Goal: Find specific page/section: Find specific page/section

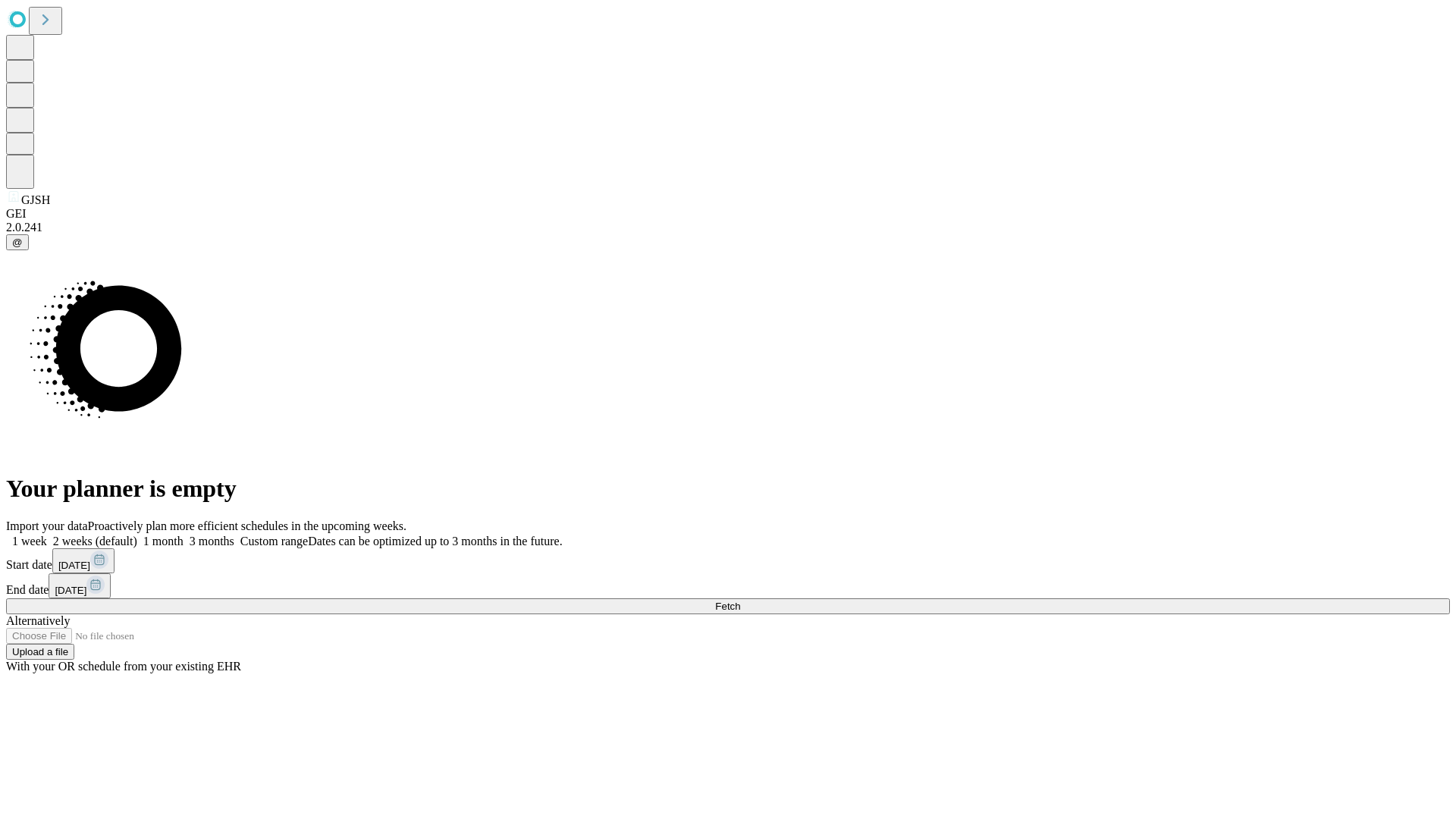
click at [740, 601] on span "Fetch" at bounding box center [727, 606] width 25 height 11
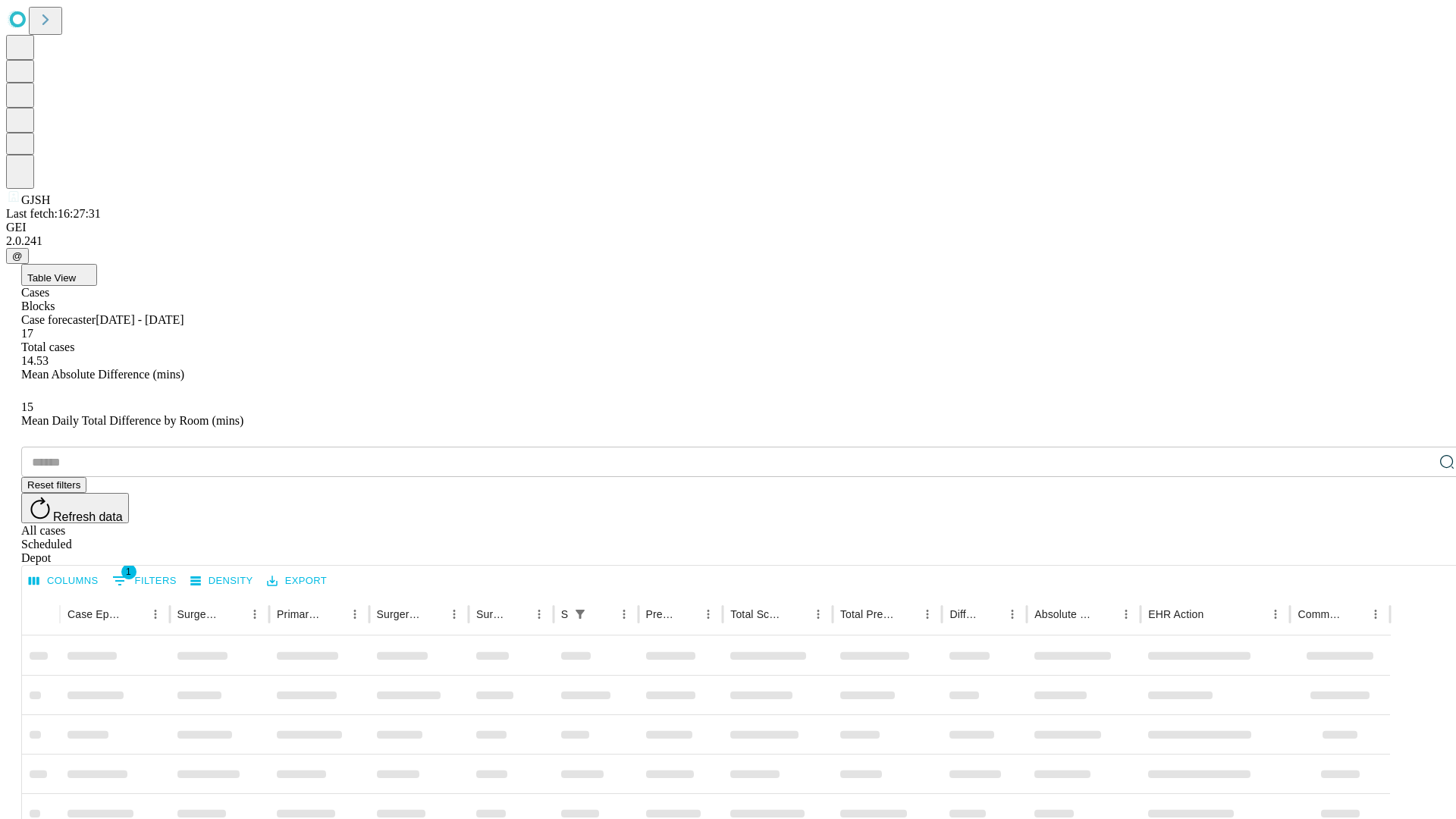
click at [1417, 551] on div "Depot" at bounding box center [744, 558] width 1444 height 14
